Goal: Task Accomplishment & Management: Use online tool/utility

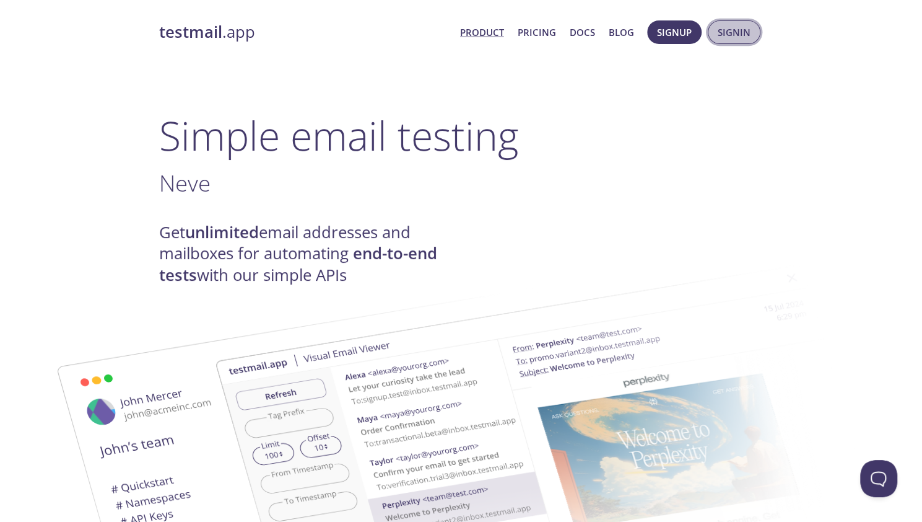
click at [731, 28] on span "Signin" at bounding box center [734, 32] width 33 height 16
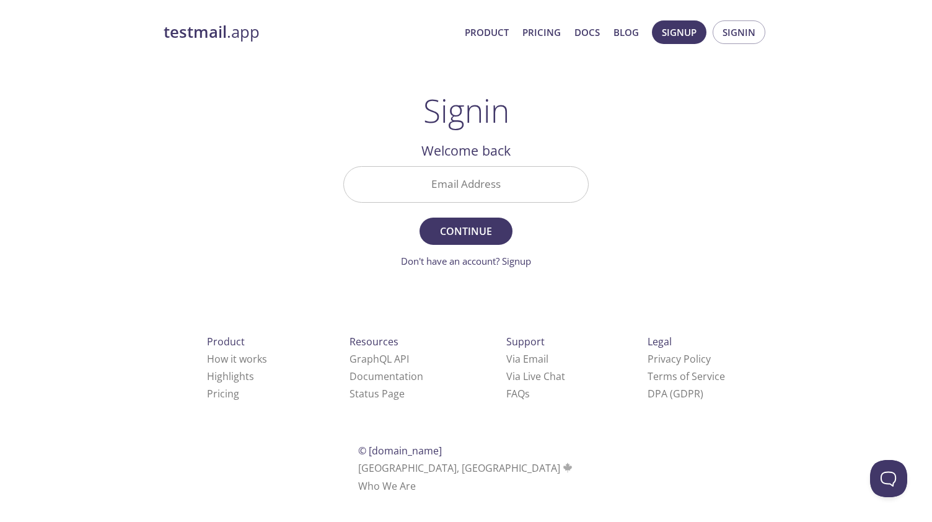
click at [473, 186] on input "Email Address" at bounding box center [466, 184] width 244 height 35
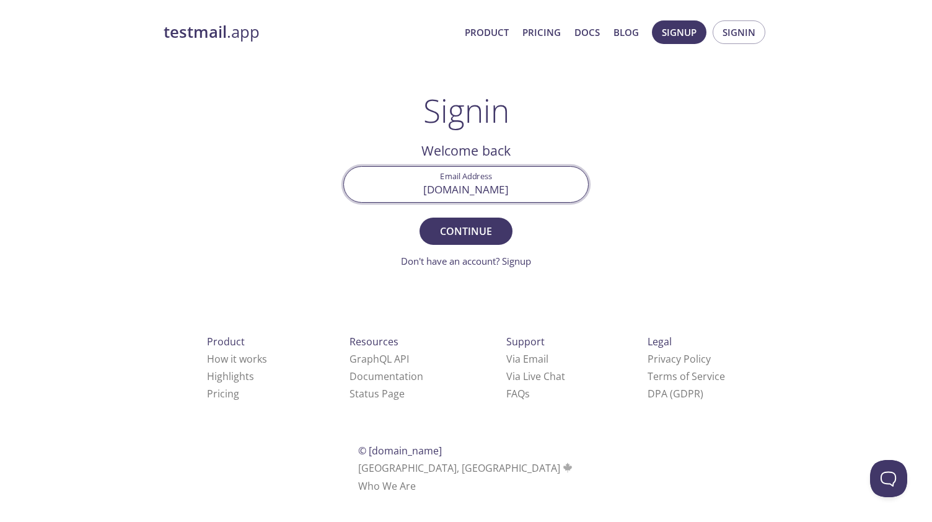
type input "[EMAIL_ADDRESS][PERSON_NAME][DOMAIN_NAME]"
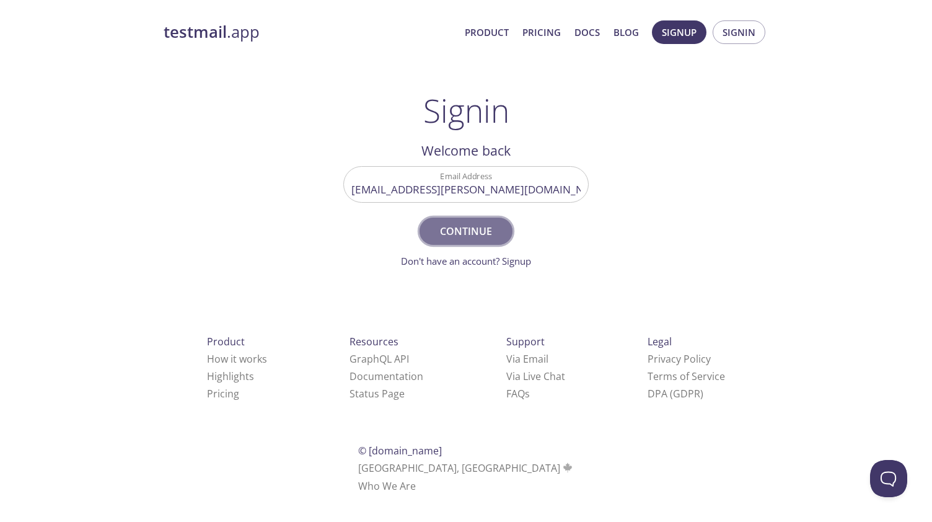
drag, startPoint x: 460, startPoint y: 232, endPoint x: 463, endPoint y: 222, distance: 10.2
click at [463, 222] on span "Continue" at bounding box center [466, 230] width 66 height 17
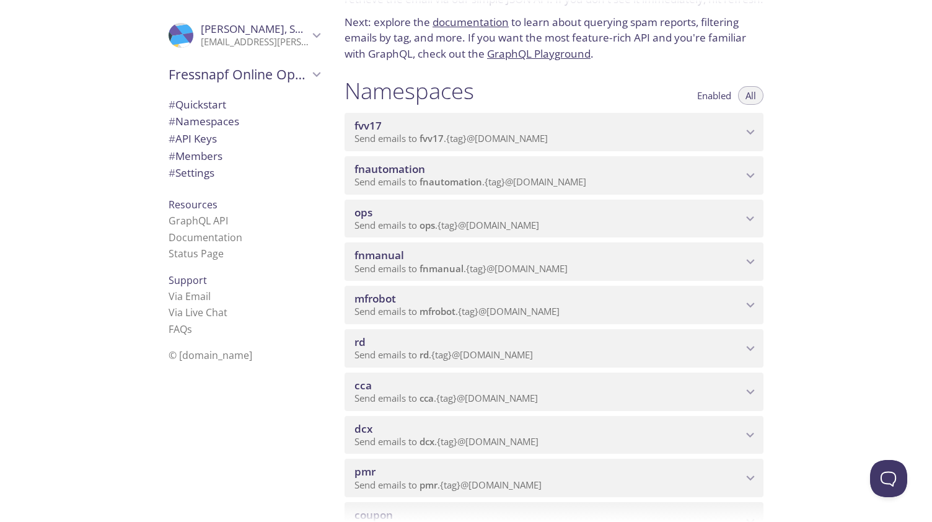
scroll to position [377, 0]
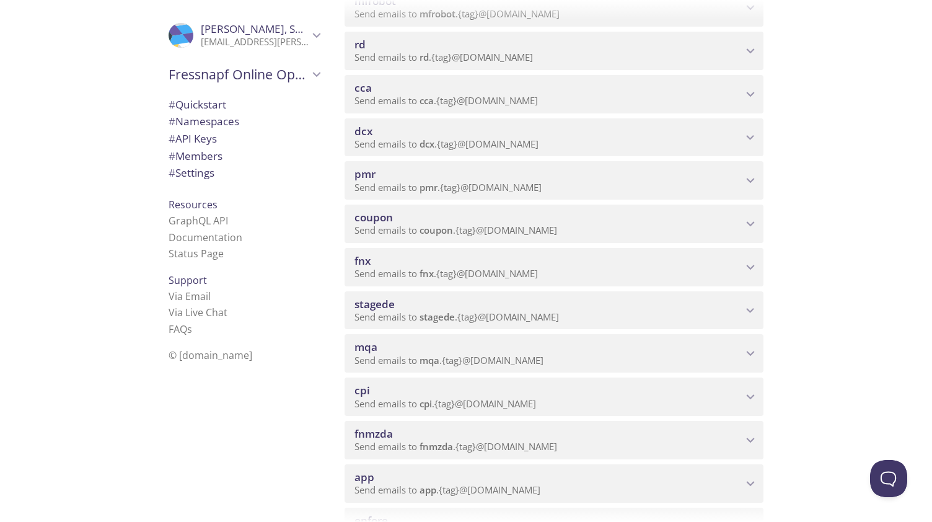
click at [417, 269] on span "Send emails to fnx . {tag} @inbox.testmail.app" at bounding box center [445, 273] width 183 height 12
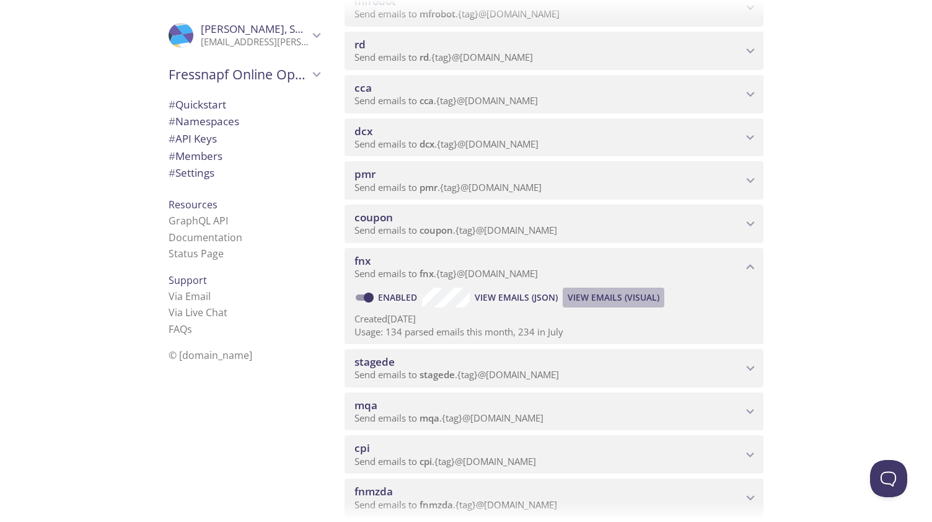
click at [577, 294] on span "View Emails (Visual)" at bounding box center [613, 297] width 92 height 15
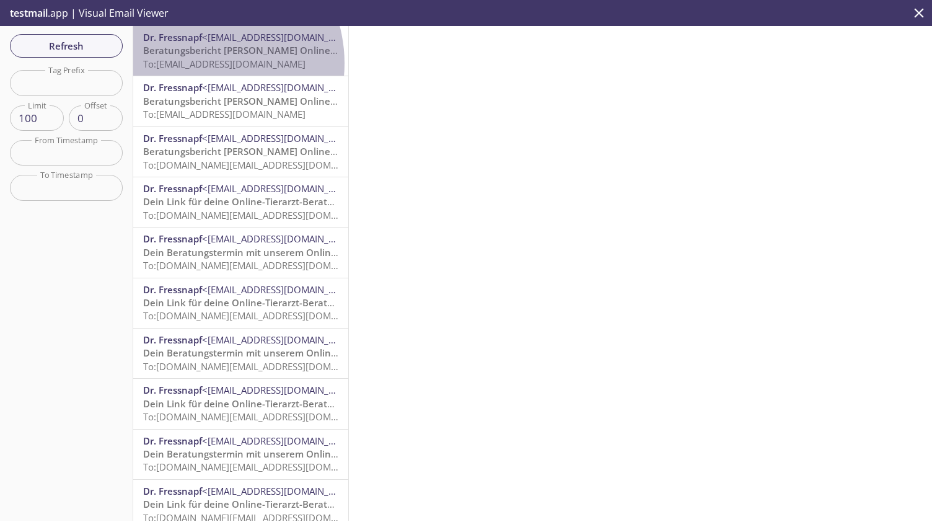
click at [198, 63] on span "To: fnx.customer2@inbox.testmail.app" at bounding box center [224, 64] width 162 height 12
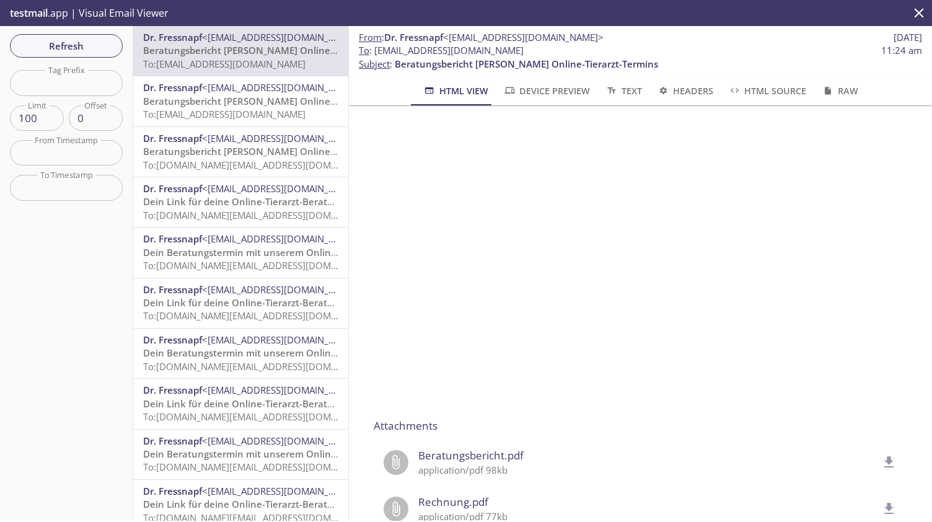
scroll to position [569, 0]
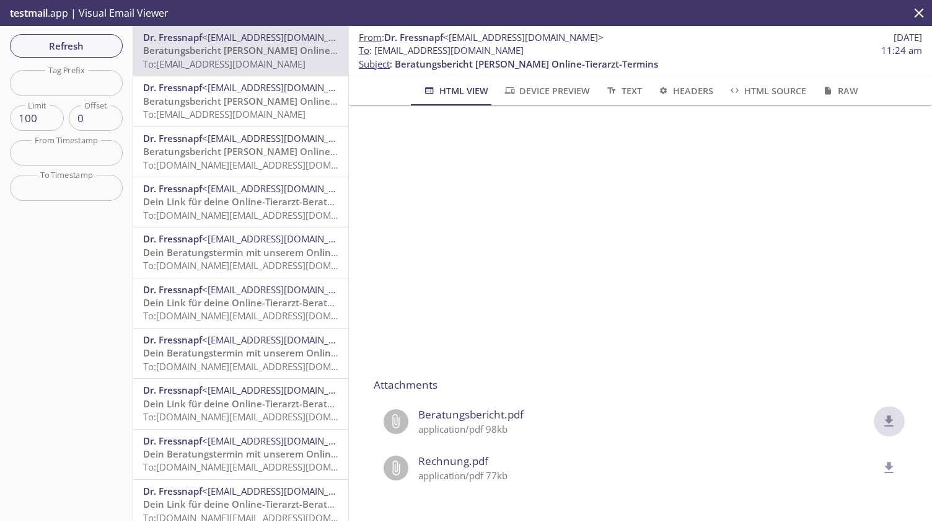
click at [881, 414] on icon "delete" at bounding box center [889, 421] width 16 height 16
click at [881, 460] on icon "delete" at bounding box center [889, 468] width 16 height 16
click at [458, 406] on span "Beratungsbericht.pdf" at bounding box center [647, 414] width 459 height 16
click at [881, 415] on icon "delete" at bounding box center [889, 421] width 16 height 16
